Goal: Task Accomplishment & Management: Manage account settings

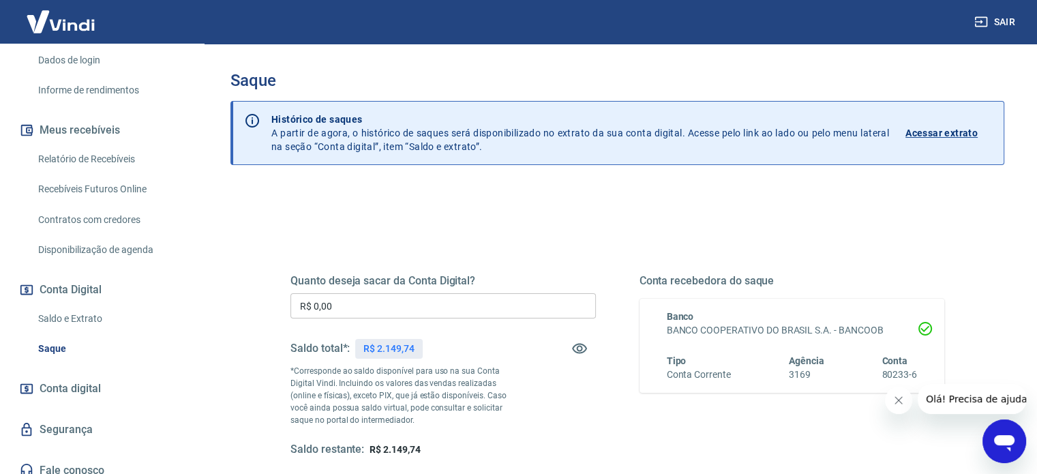
scroll to position [237, 0]
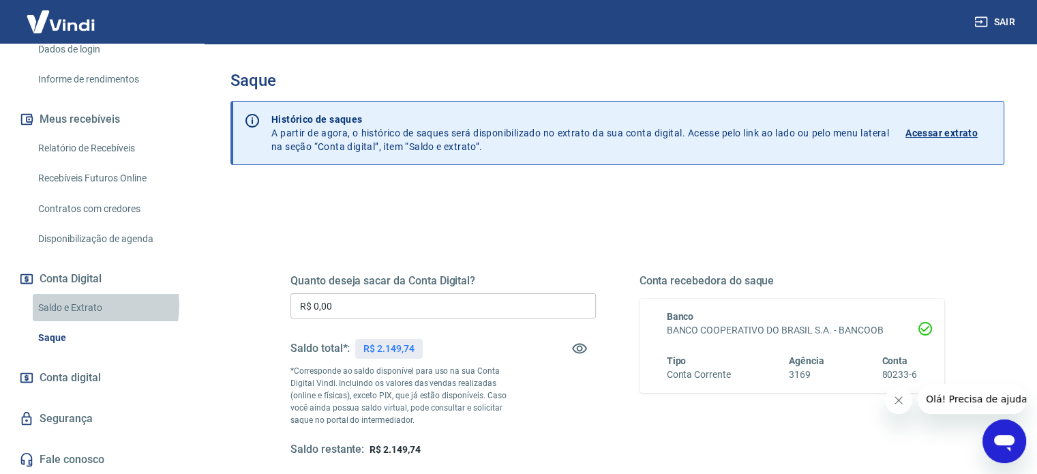
click at [85, 305] on link "Saldo e Extrato" at bounding box center [110, 308] width 155 height 28
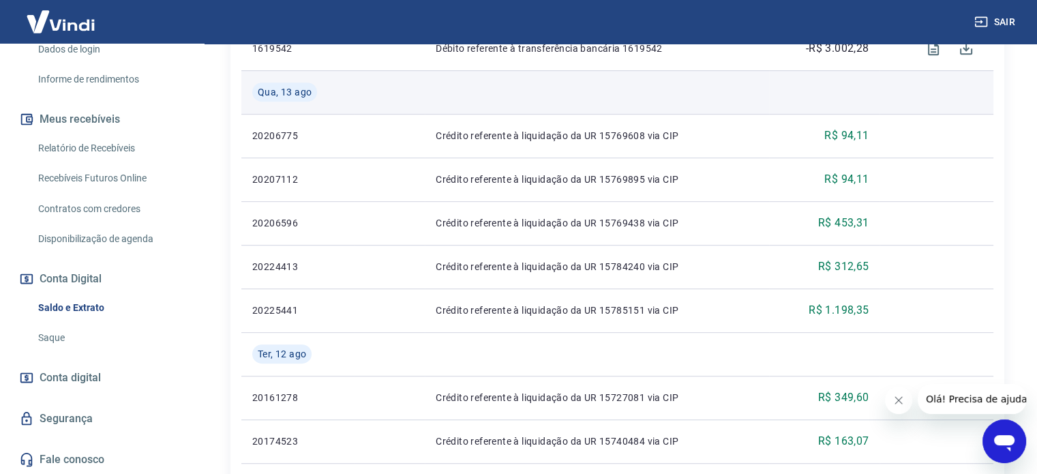
scroll to position [818, 0]
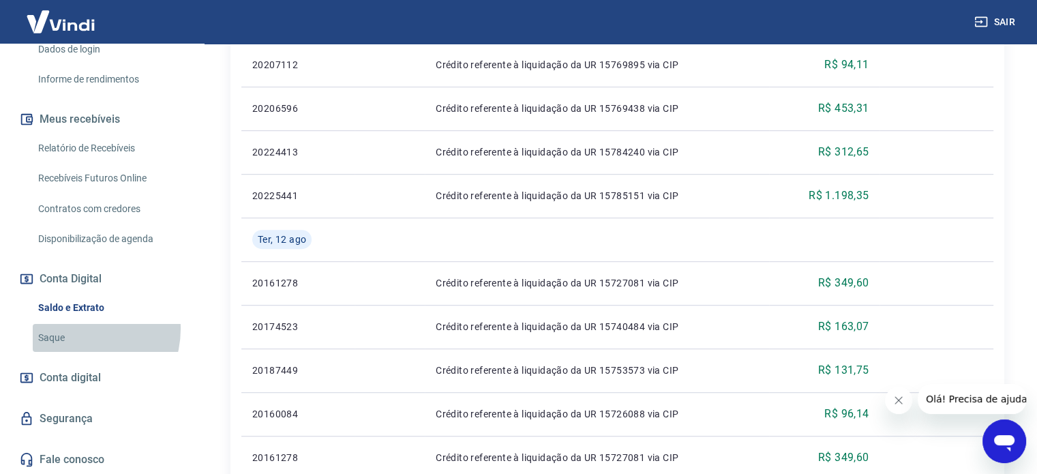
click at [76, 328] on link "Saque" at bounding box center [110, 338] width 155 height 28
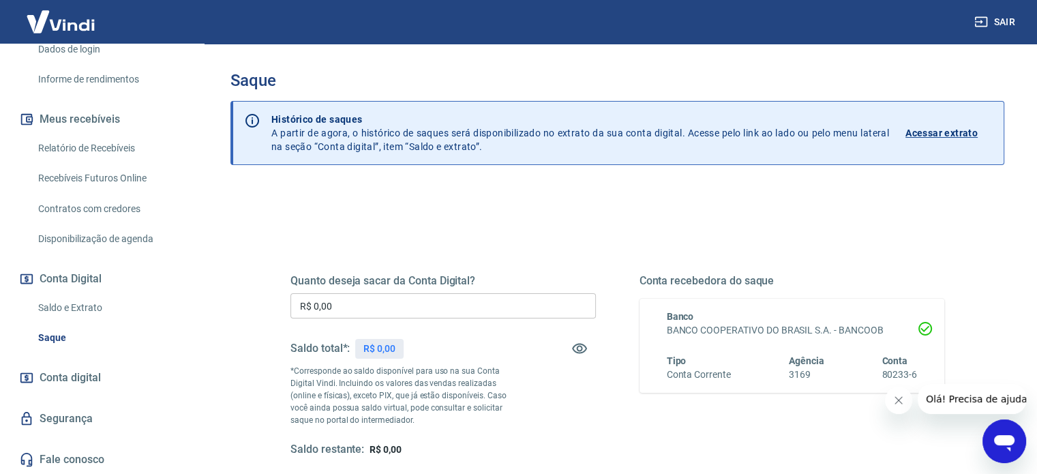
click at [344, 310] on input "R$ 0,00" at bounding box center [444, 305] width 306 height 25
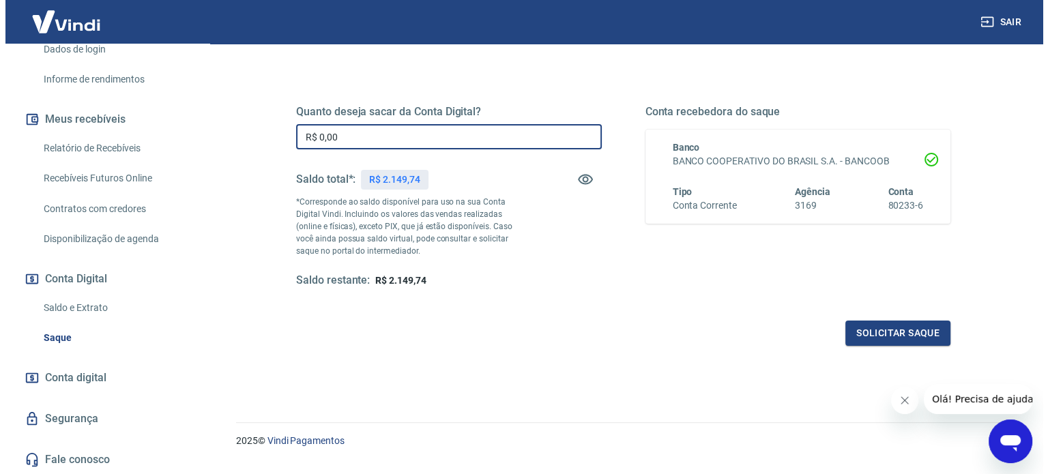
scroll to position [199, 0]
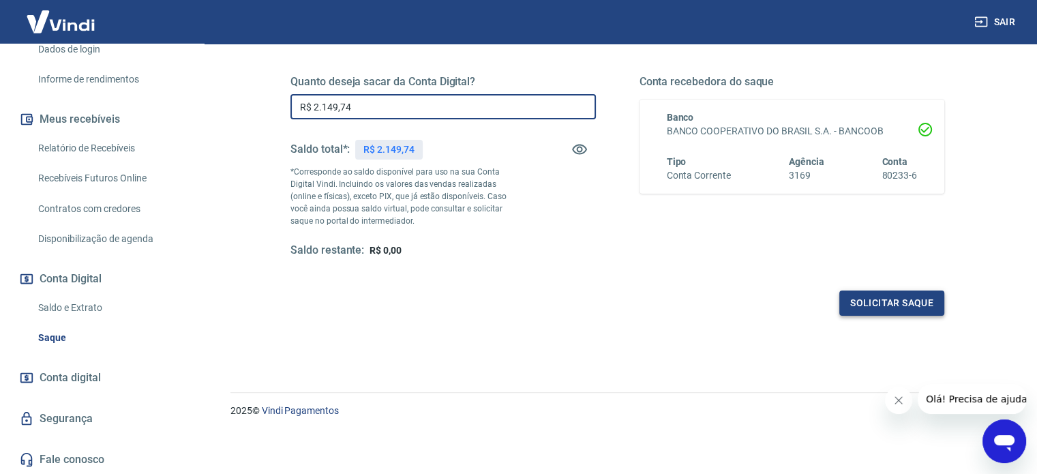
type input "R$ 2.149,74"
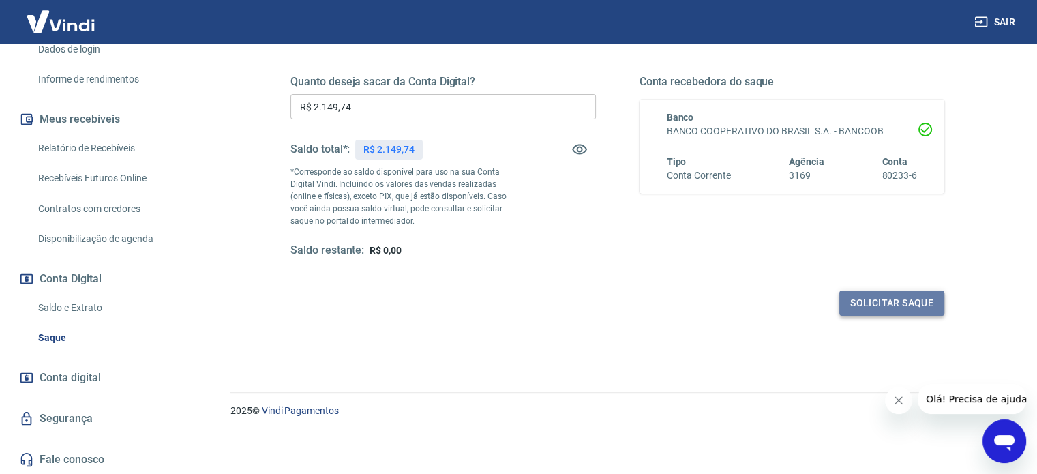
click at [887, 291] on button "Solicitar saque" at bounding box center [892, 303] width 105 height 25
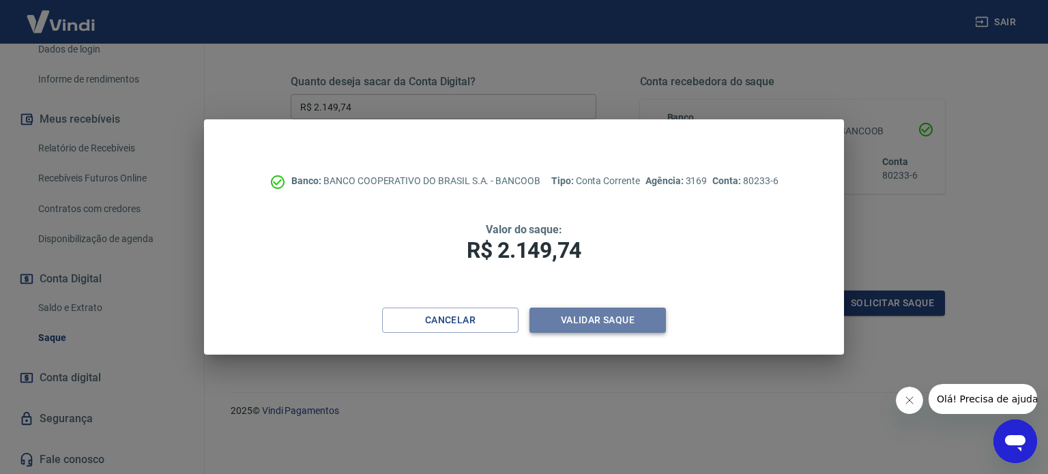
click at [627, 324] on button "Validar saque" at bounding box center [597, 320] width 136 height 25
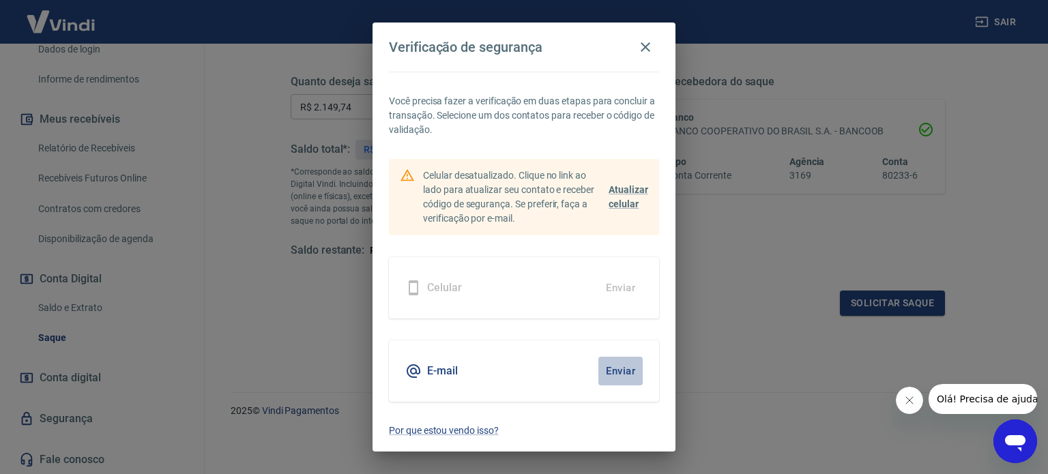
click at [618, 368] on button "Enviar" at bounding box center [620, 371] width 44 height 29
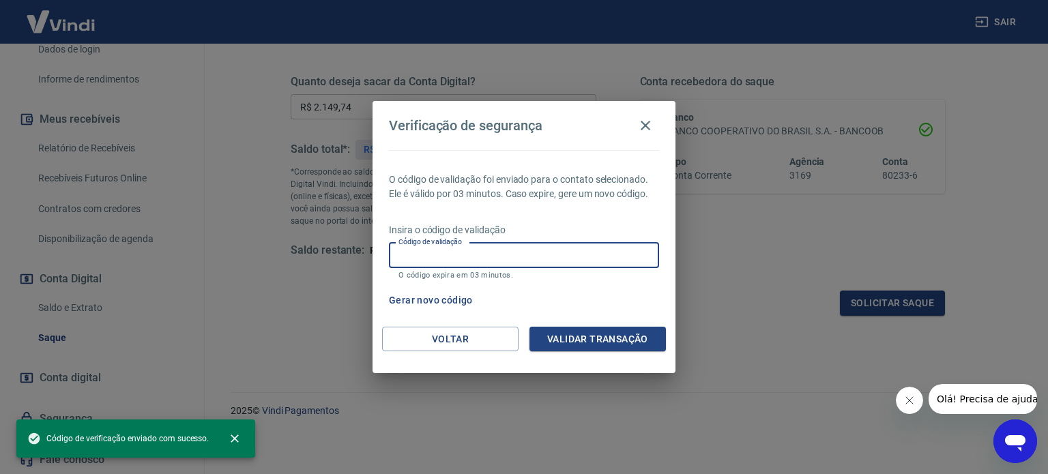
click at [524, 254] on input "Código de validação" at bounding box center [524, 255] width 270 height 25
paste input "481258"
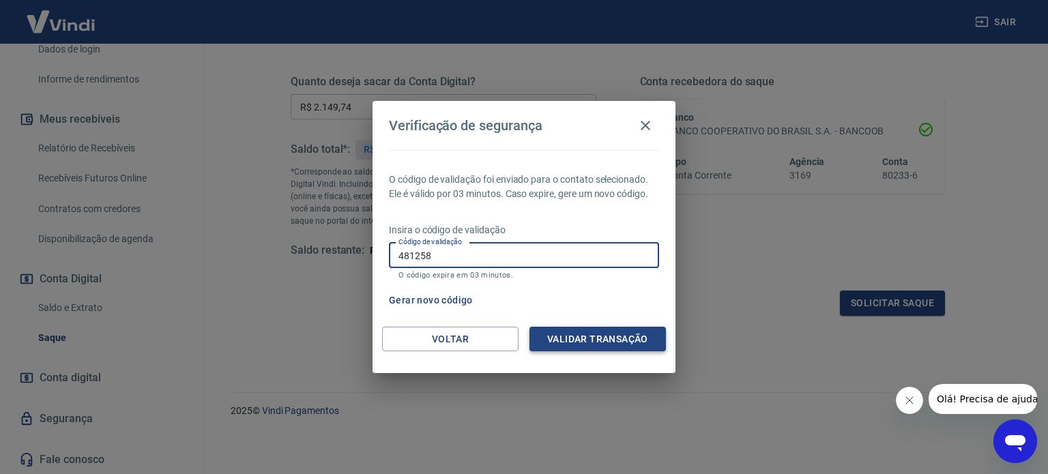
type input "481258"
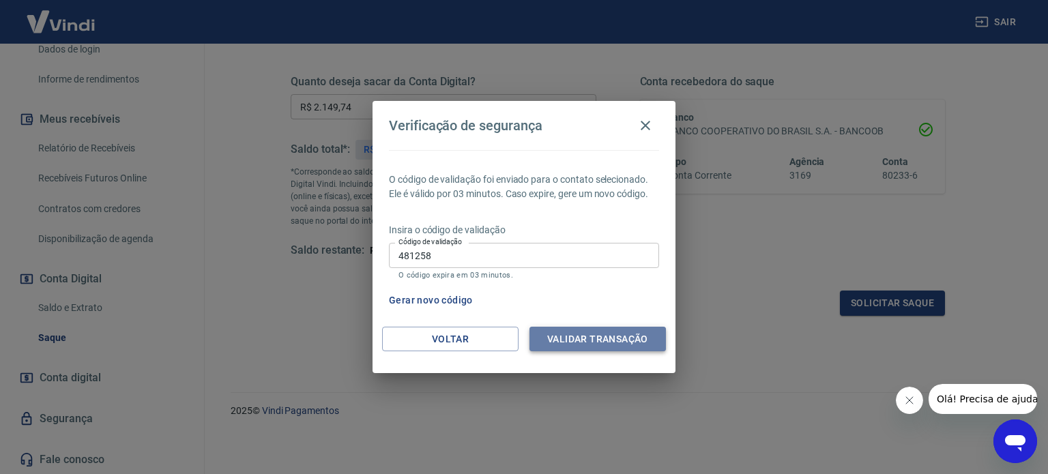
click at [591, 342] on button "Validar transação" at bounding box center [597, 339] width 136 height 25
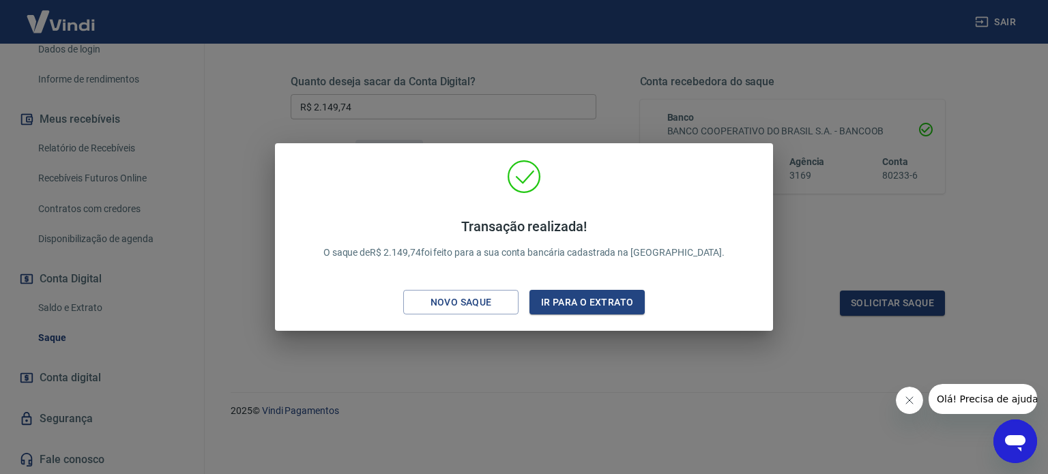
click at [647, 395] on div "Transação realizada! O saque de R$ 2.149,74 foi feito para a sua conta bancária…" at bounding box center [524, 237] width 1048 height 474
